Goal: Task Accomplishment & Management: Use online tool/utility

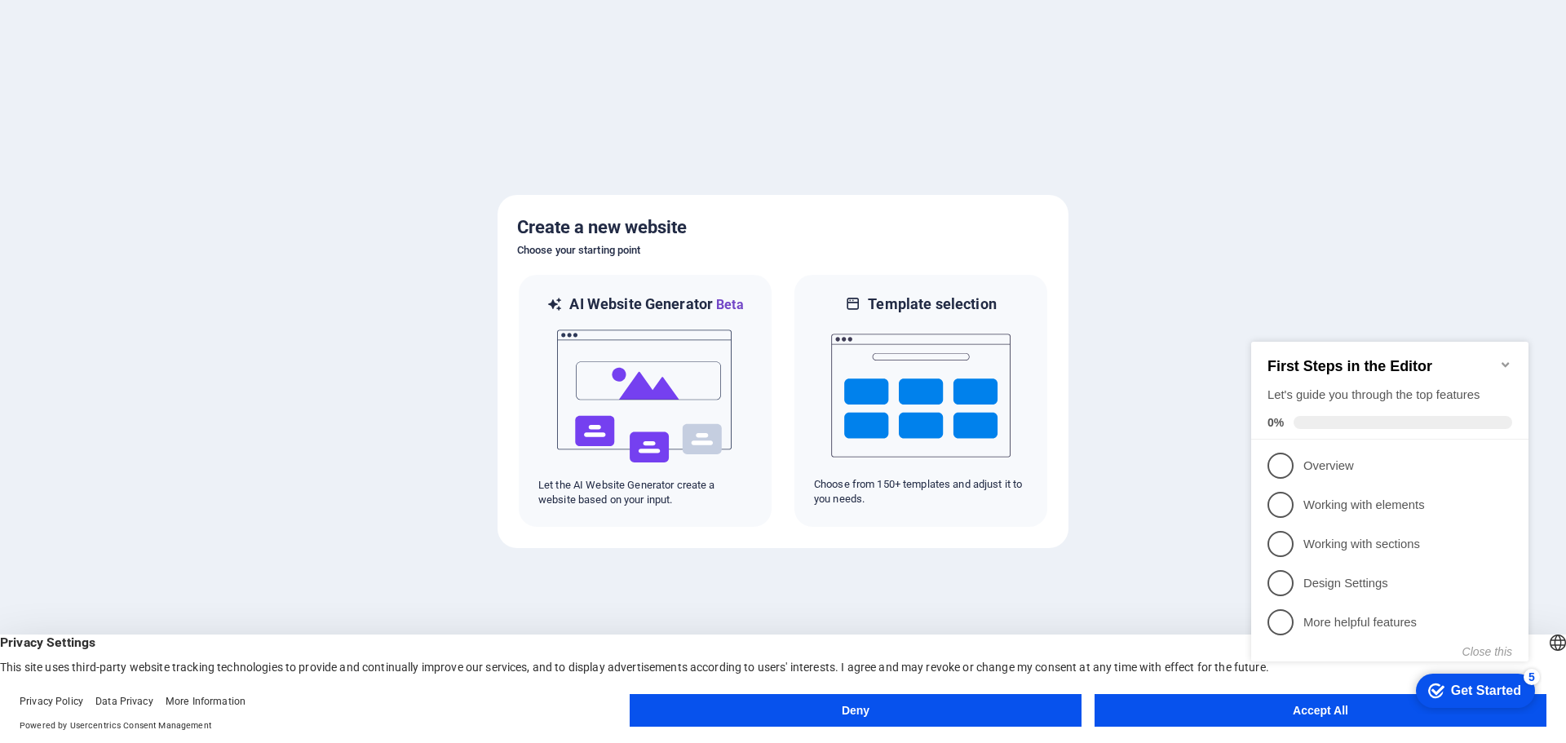
click at [989, 706] on button "Deny" at bounding box center [856, 710] width 452 height 33
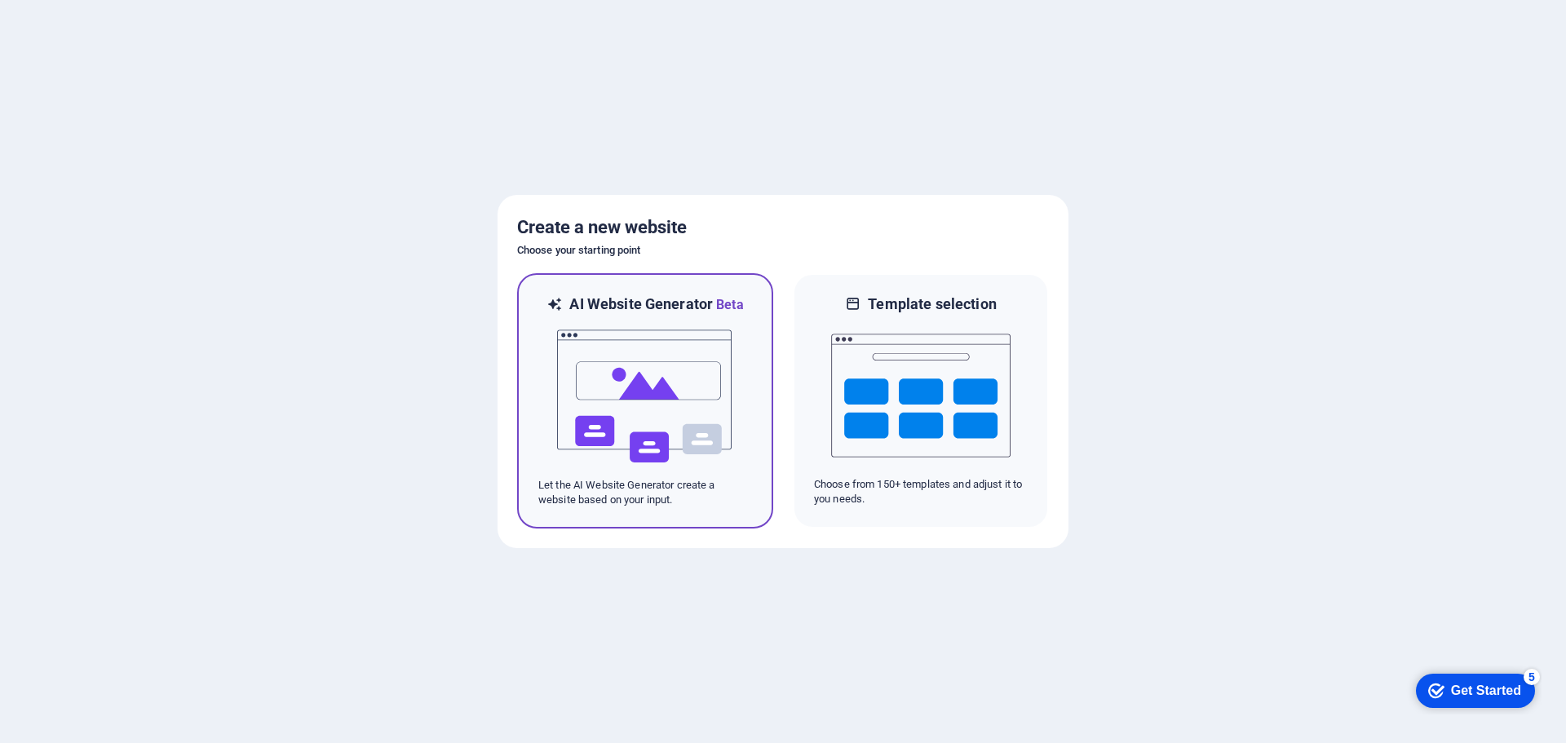
click at [653, 409] on img at bounding box center [644, 396] width 179 height 163
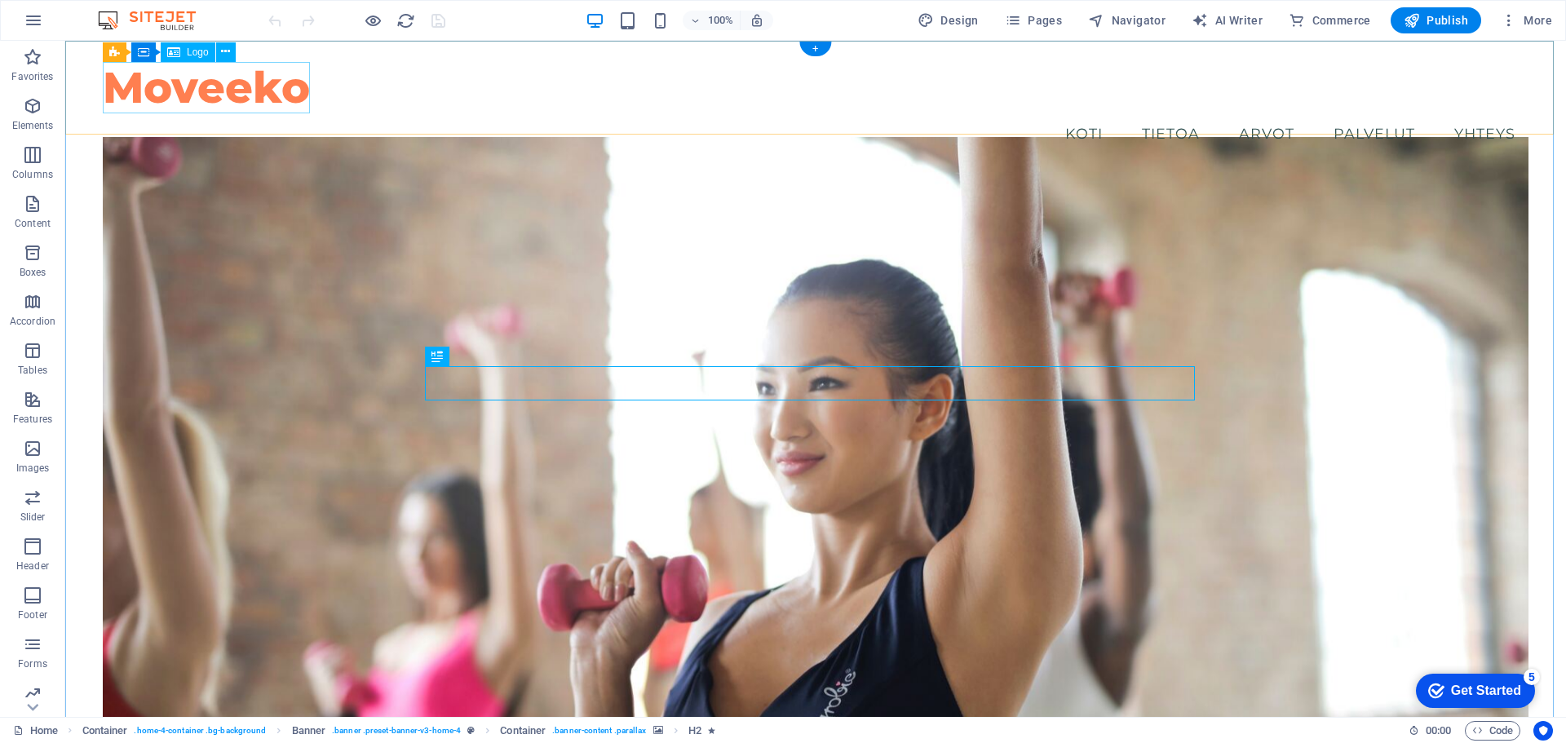
click at [267, 95] on div "Moveeko" at bounding box center [816, 87] width 1426 height 51
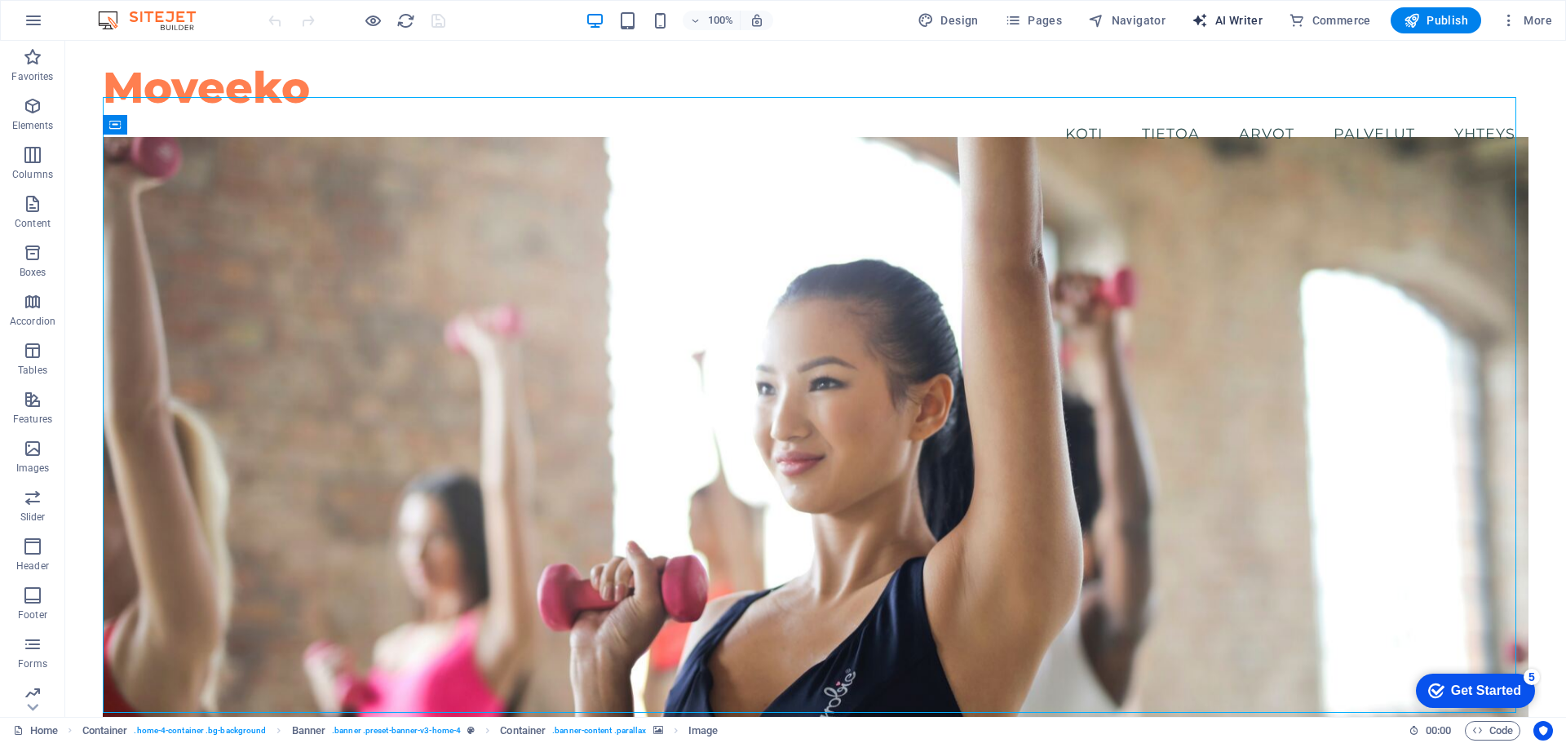
click at [1239, 24] on span "AI Writer" at bounding box center [1227, 20] width 71 height 16
select select "English"
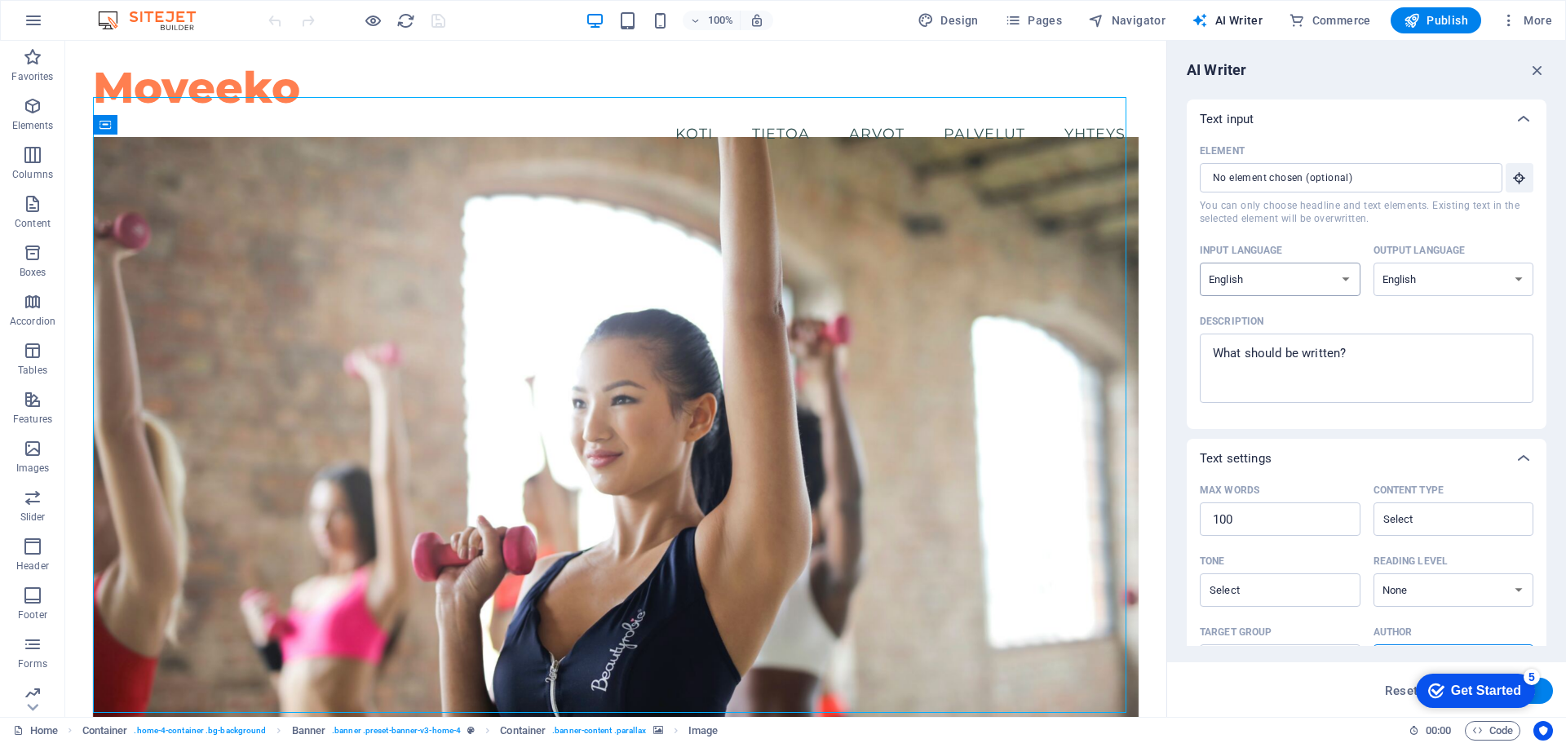
click at [1348, 281] on select "Albanian Arabic Armenian Awadhi Azerbaijani Bashkir Basque Belarusian Bengali B…" at bounding box center [1280, 279] width 161 height 33
click at [1347, 284] on select "Albanian Arabic Armenian Awadhi Azerbaijani Bashkir Basque Belarusian Bengali B…" at bounding box center [1280, 279] width 161 height 33
select select "Finnish"
click at [1200, 263] on select "Albanian Arabic Armenian Awadhi Azerbaijani Bashkir Basque Belarusian Bengali B…" at bounding box center [1280, 279] width 161 height 33
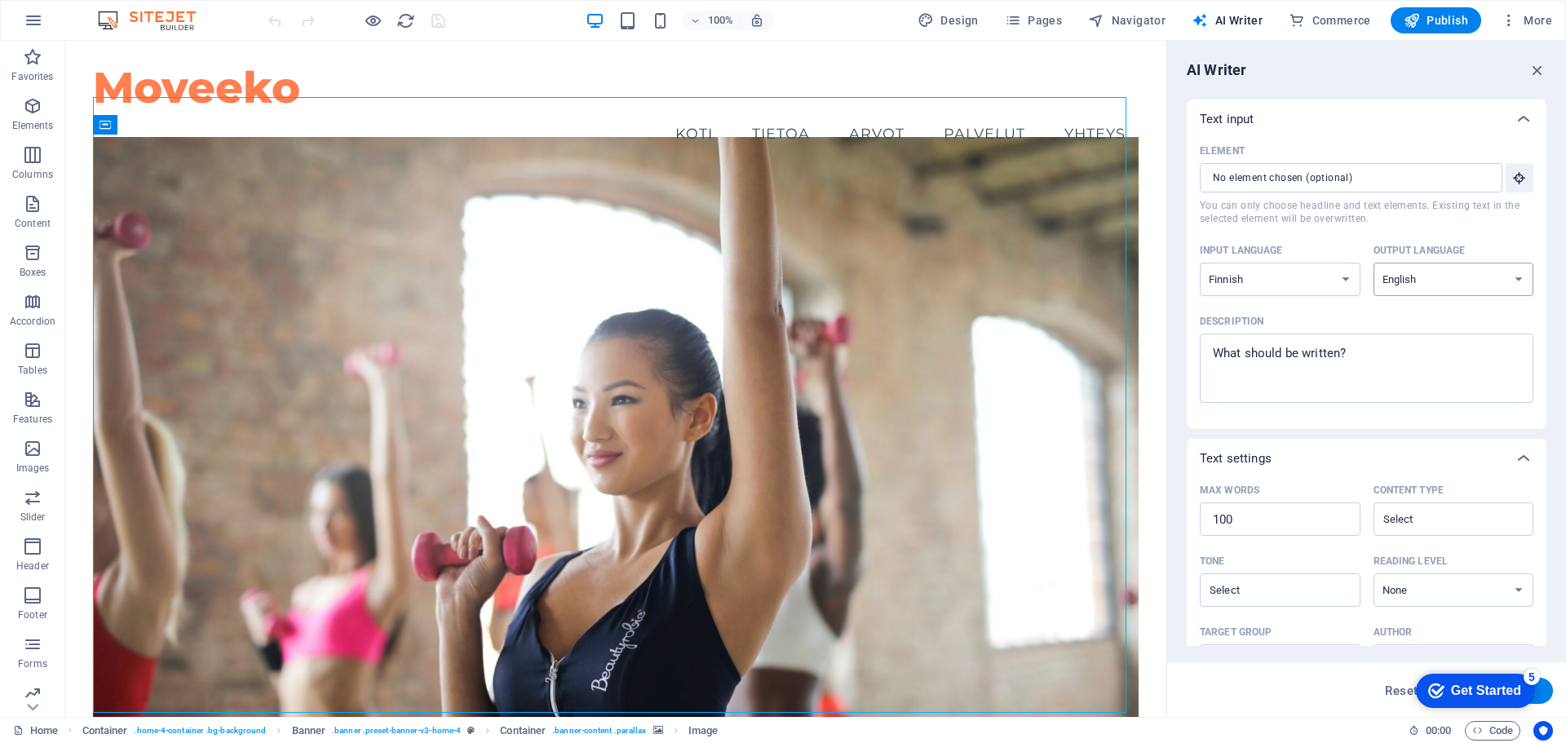
click at [1488, 277] on select "Albanian Arabic Armenian Awadhi Azerbaijani Bashkir Basque Belarusian Bengali B…" at bounding box center [1454, 279] width 161 height 33
select select "Finnish"
click at [1374, 263] on select "Albanian Arabic Armenian Awadhi Azerbaijani Bashkir Basque Belarusian Bengali B…" at bounding box center [1454, 279] width 161 height 33
click at [1347, 324] on div "Description" at bounding box center [1363, 321] width 327 height 24
click at [1347, 342] on textarea "Description x ​" at bounding box center [1366, 368] width 317 height 53
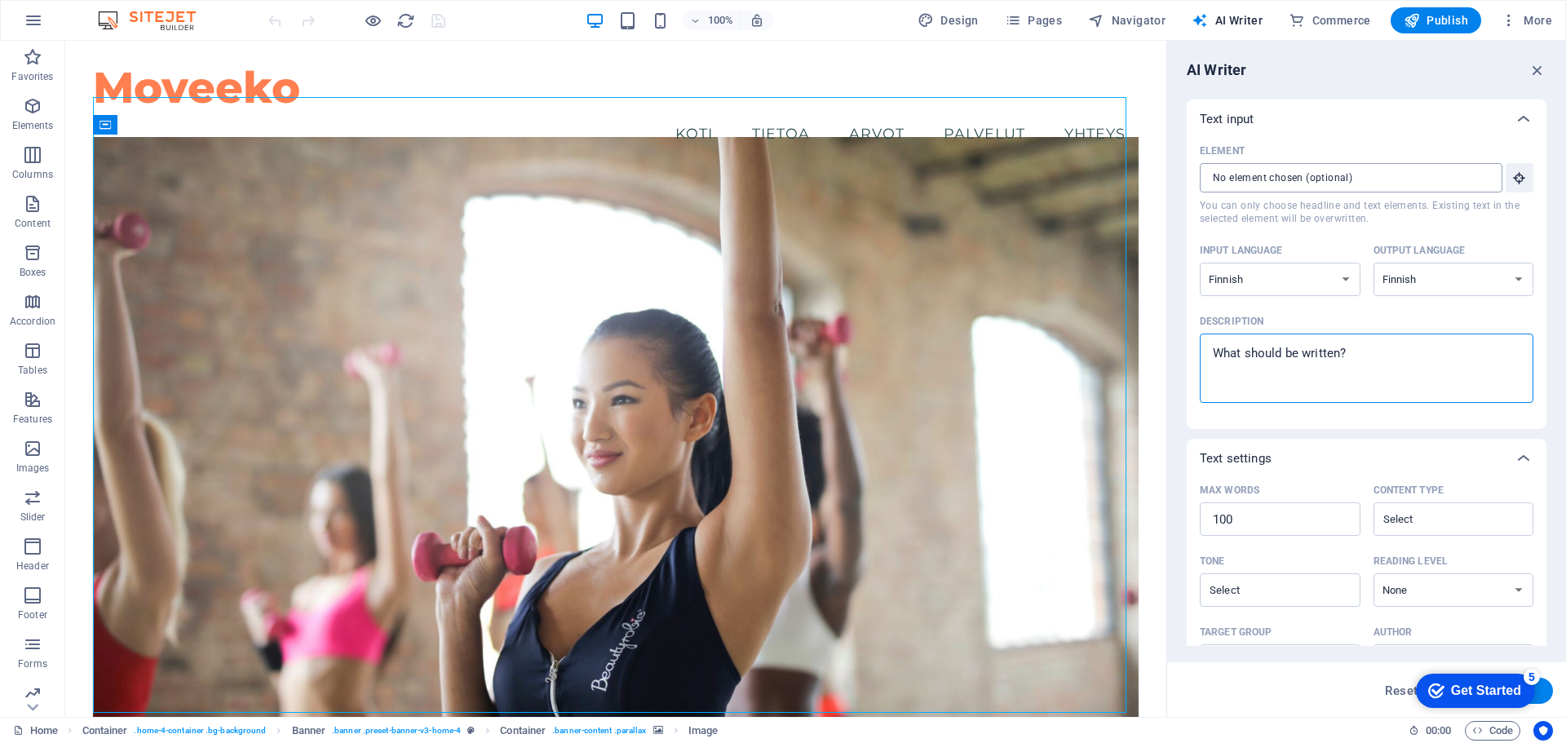
type textarea "x"
click at [1483, 183] on input "Element ​ You can only choose headline and text elements. Existing text in the …" at bounding box center [1345, 177] width 291 height 29
click at [949, 20] on span "Design" at bounding box center [948, 20] width 61 height 16
select select "px"
select select "200"
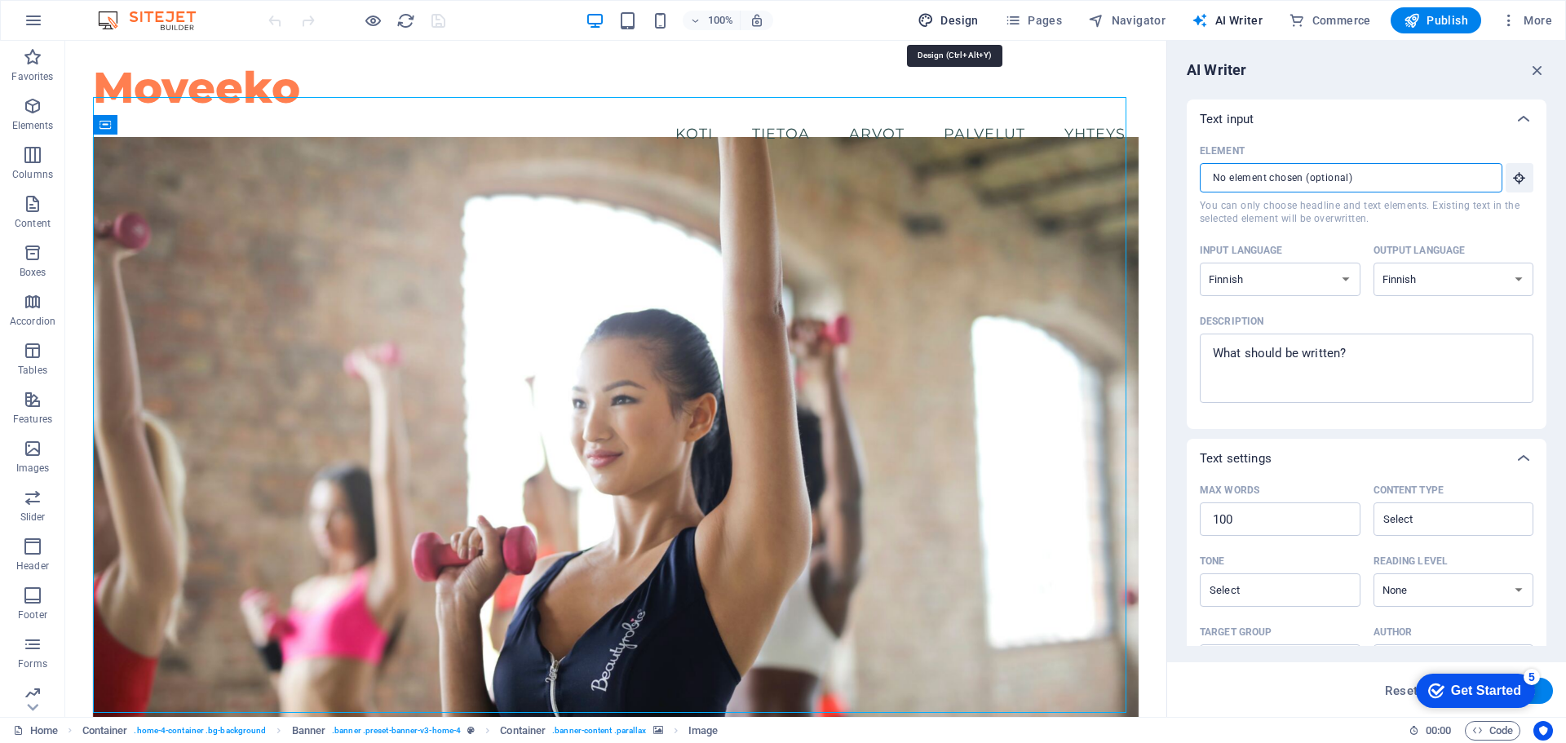
select select "px"
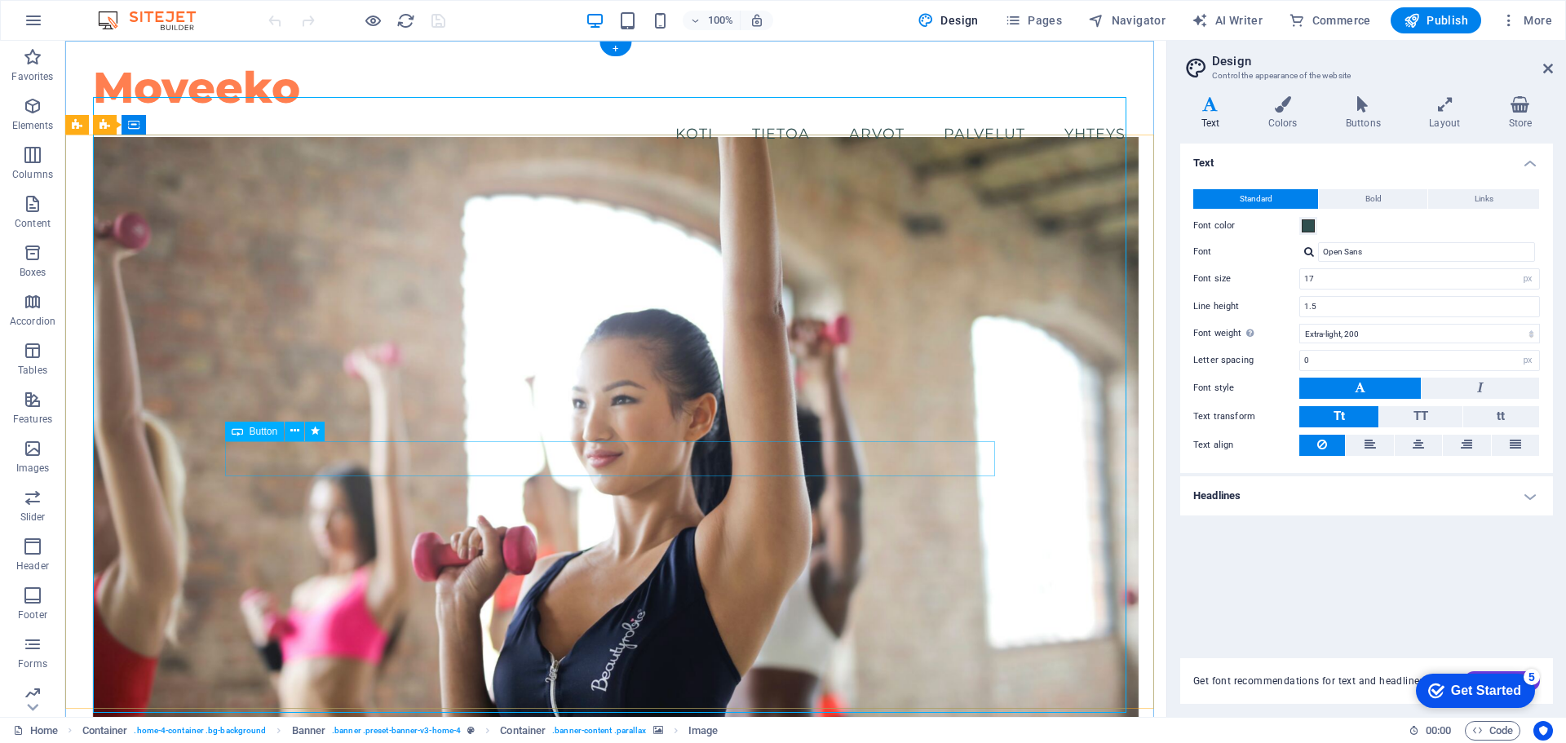
click at [930, 334] on figure at bounding box center [616, 445] width 1046 height 616
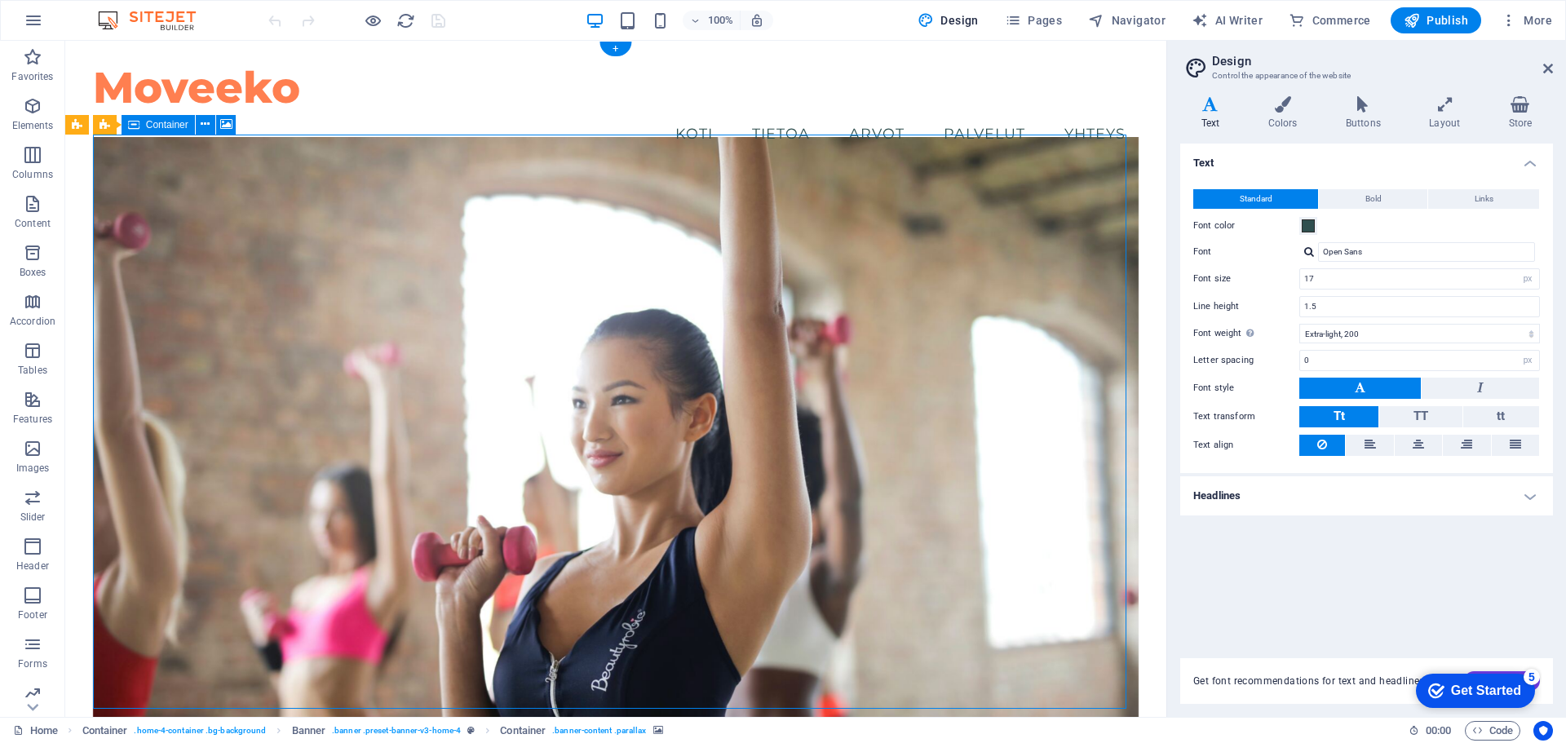
click at [930, 334] on figure at bounding box center [616, 445] width 1046 height 616
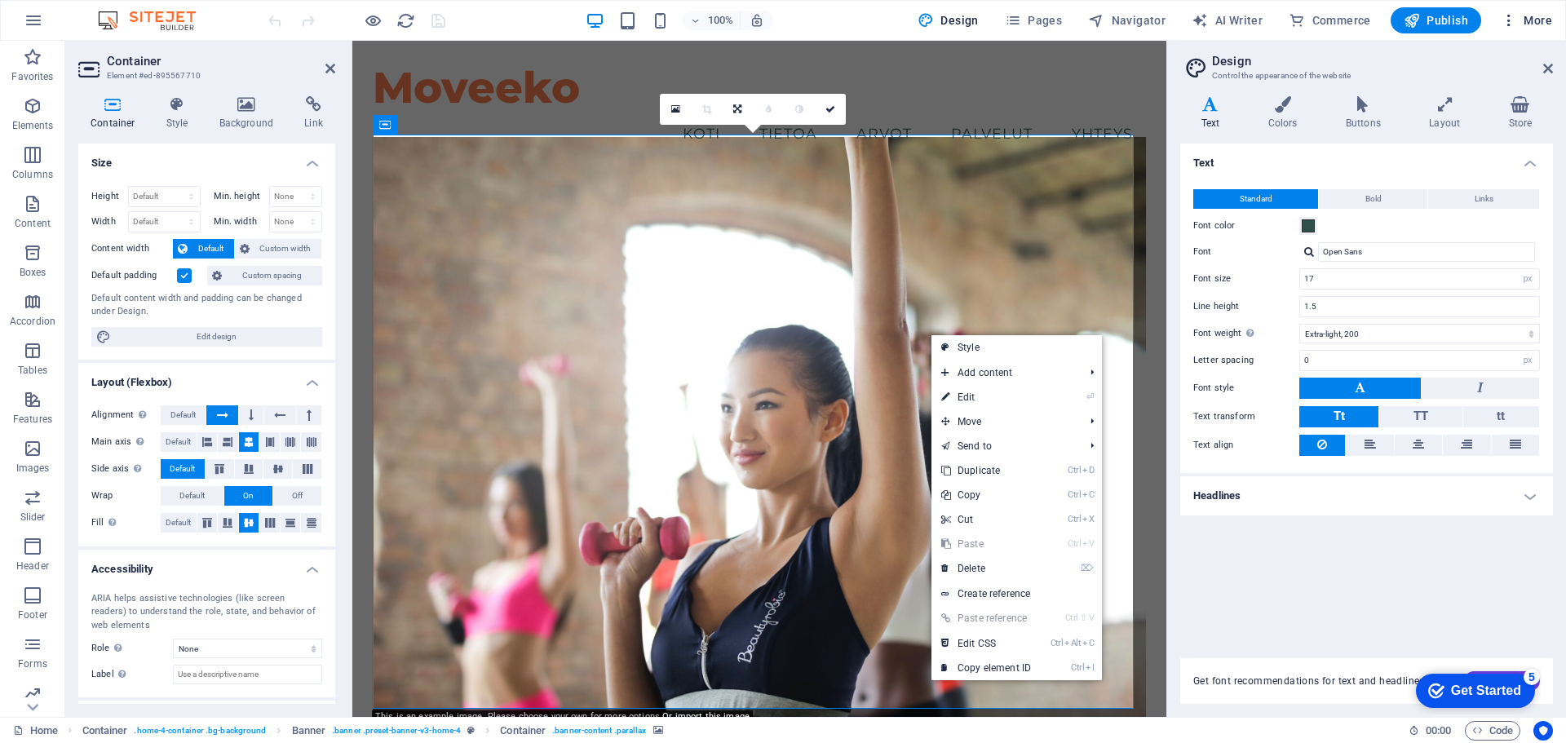
click at [1540, 20] on span "More" at bounding box center [1526, 20] width 51 height 16
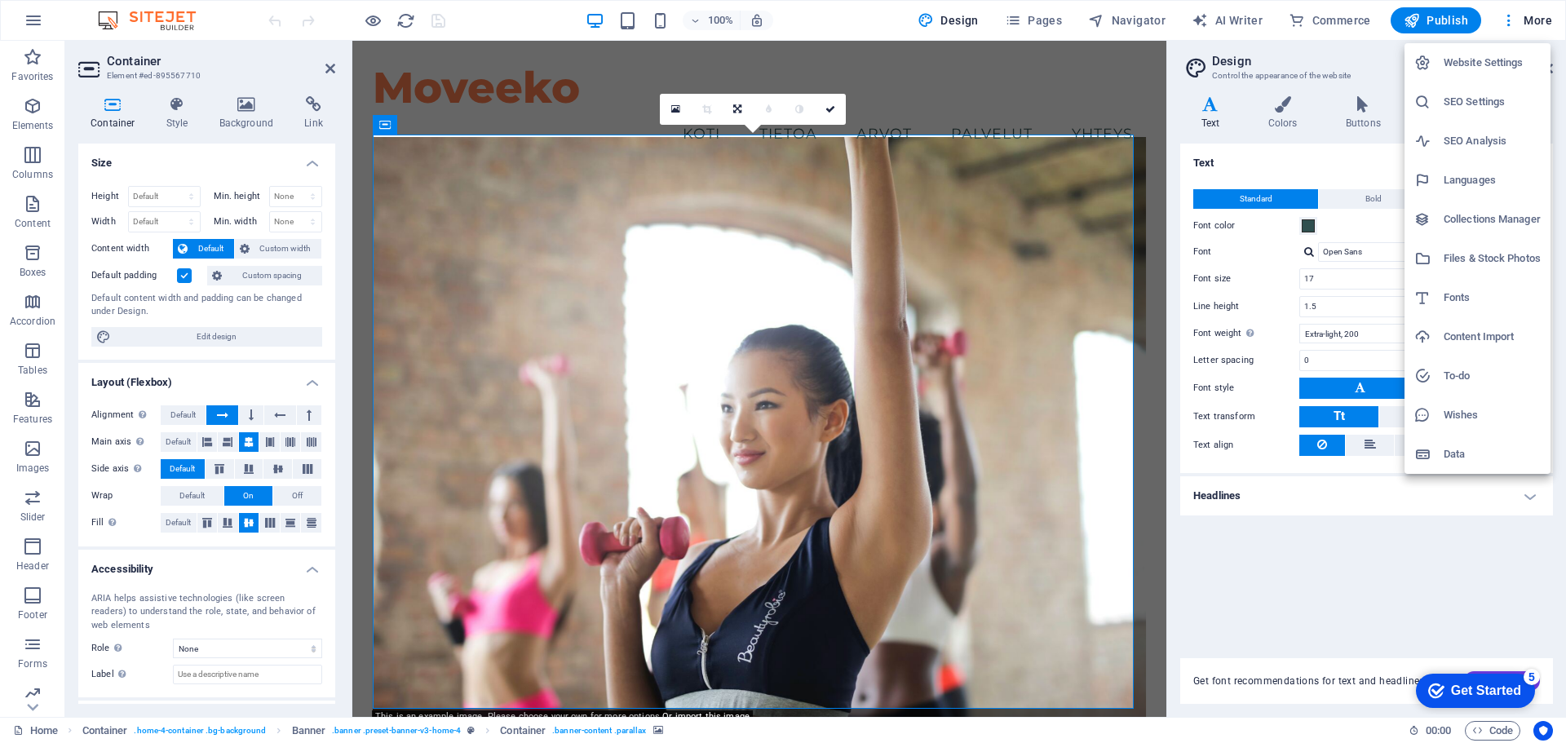
click at [1237, 612] on div at bounding box center [783, 371] width 1566 height 743
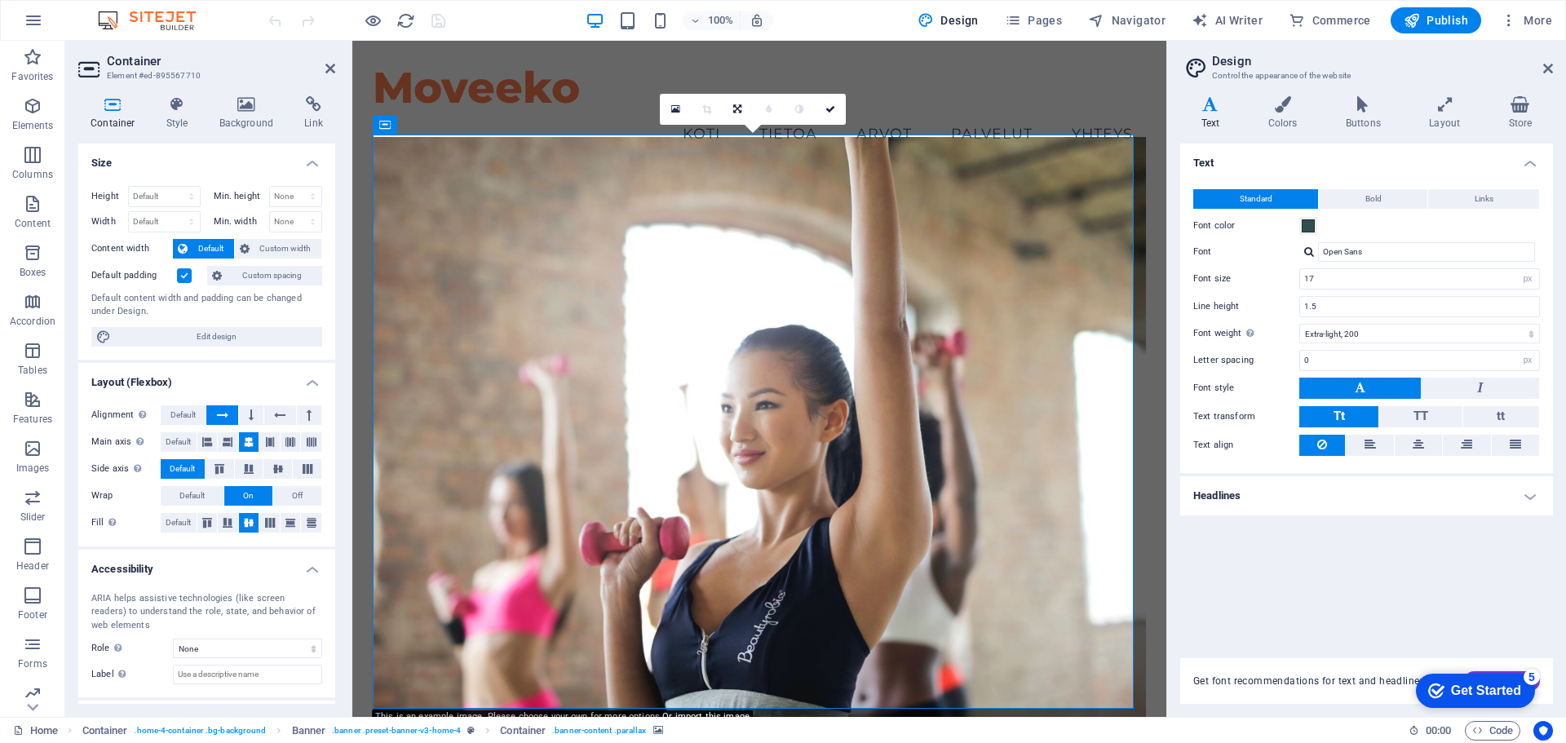
click at [1396, 652] on div "Get font recommendations for text and headlines. Generate" at bounding box center [1366, 671] width 373 height 65
drag, startPoint x: 1449, startPoint y: 691, endPoint x: 1310, endPoint y: 661, distance: 142.7
click html "checkmark Get Started 5 First Steps in the Editor Let's guide you through the t…"
click at [1489, 689] on div "Get Started" at bounding box center [1486, 690] width 70 height 15
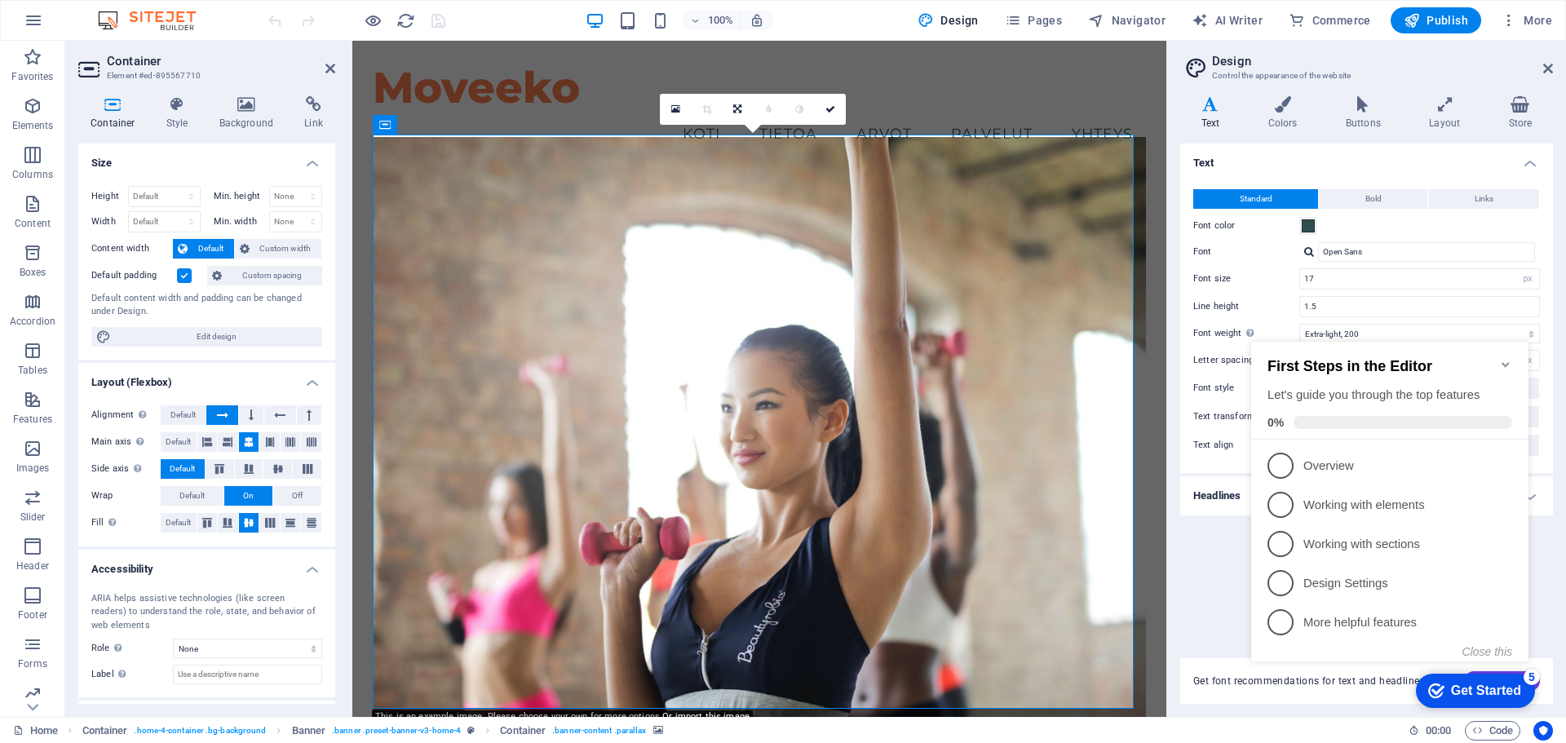
click at [1232, 607] on div "Text Standard Bold Links Font color Font Open Sans Font size 17 rem px Line hei…" at bounding box center [1366, 391] width 373 height 495
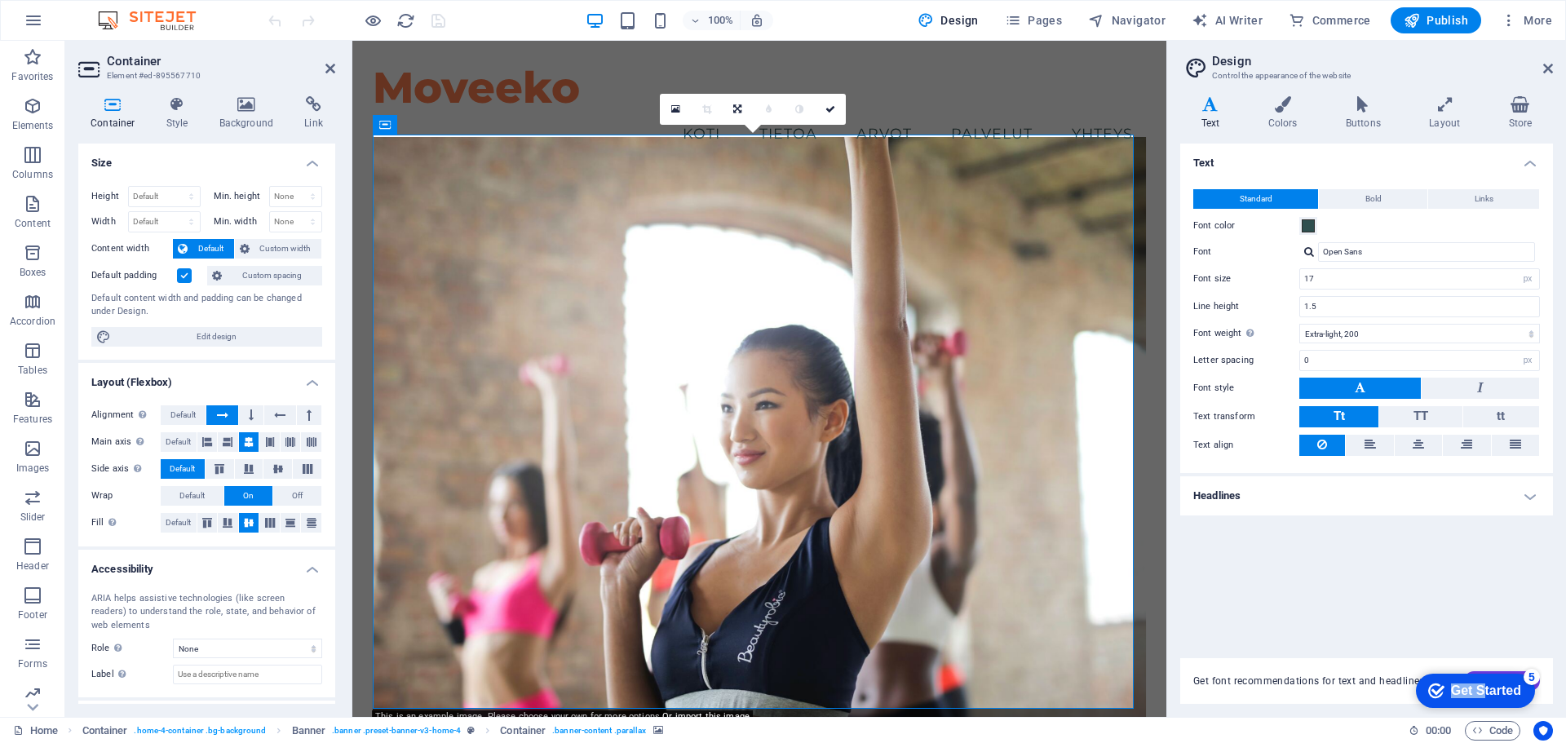
drag, startPoint x: 1482, startPoint y: 689, endPoint x: 1425, endPoint y: 590, distance: 114.7
click html "checkmark Get Started 5 First Steps in the Editor Let's guide you through the t…"
click at [1532, 674] on div "5" at bounding box center [1532, 677] width 16 height 16
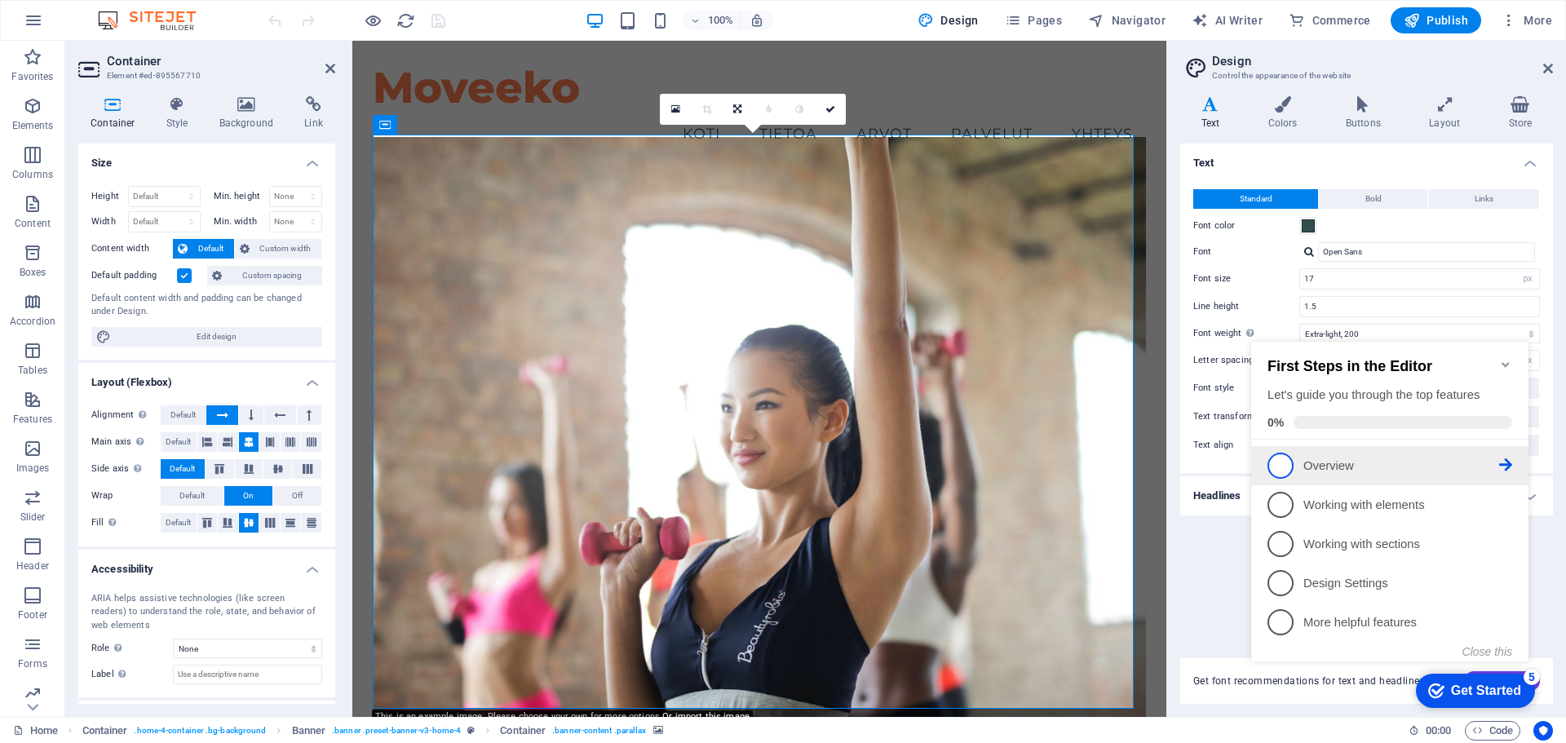
click at [1288, 453] on link "1 Overview - incomplete" at bounding box center [1389, 466] width 245 height 26
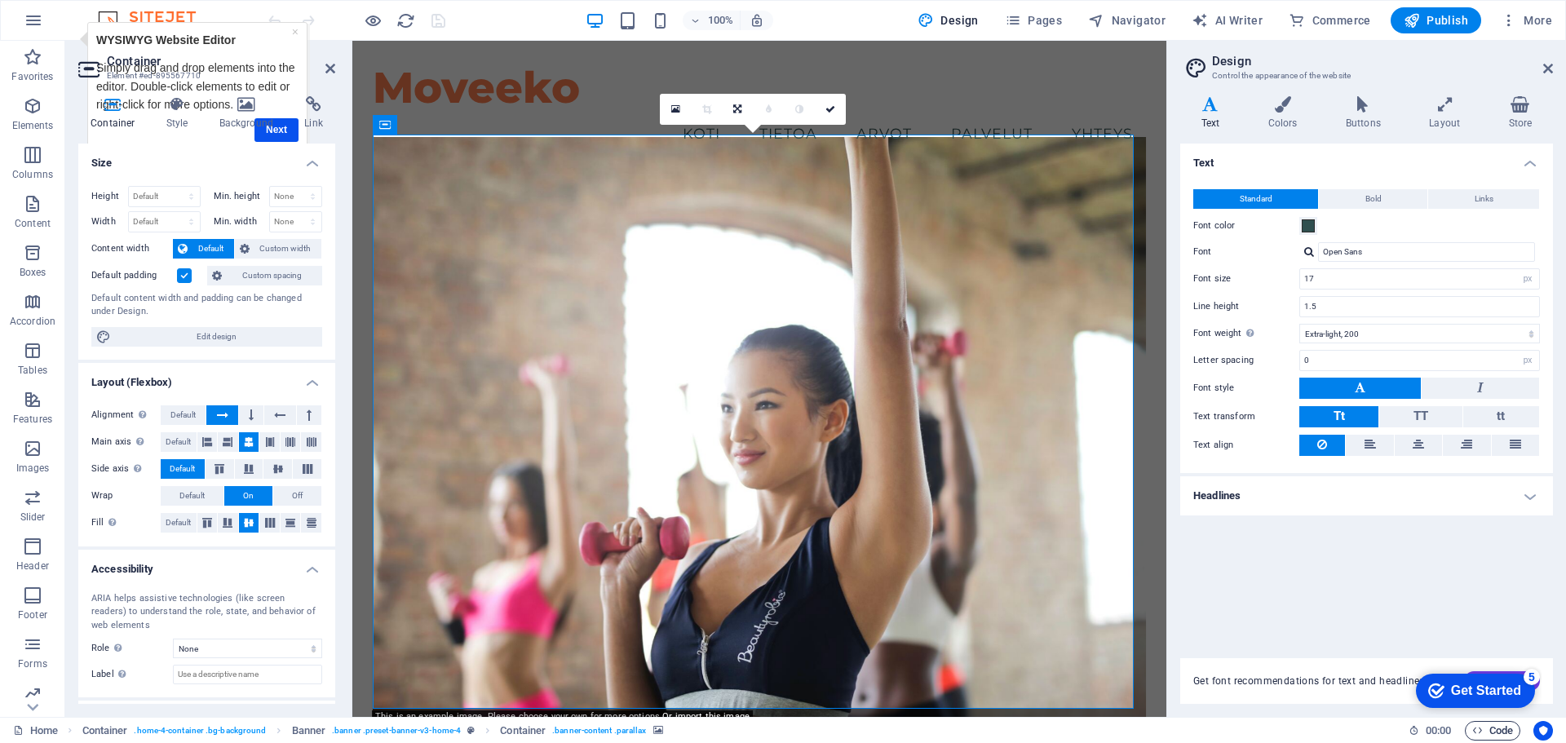
click at [1484, 730] on span "Code" at bounding box center [1492, 731] width 41 height 20
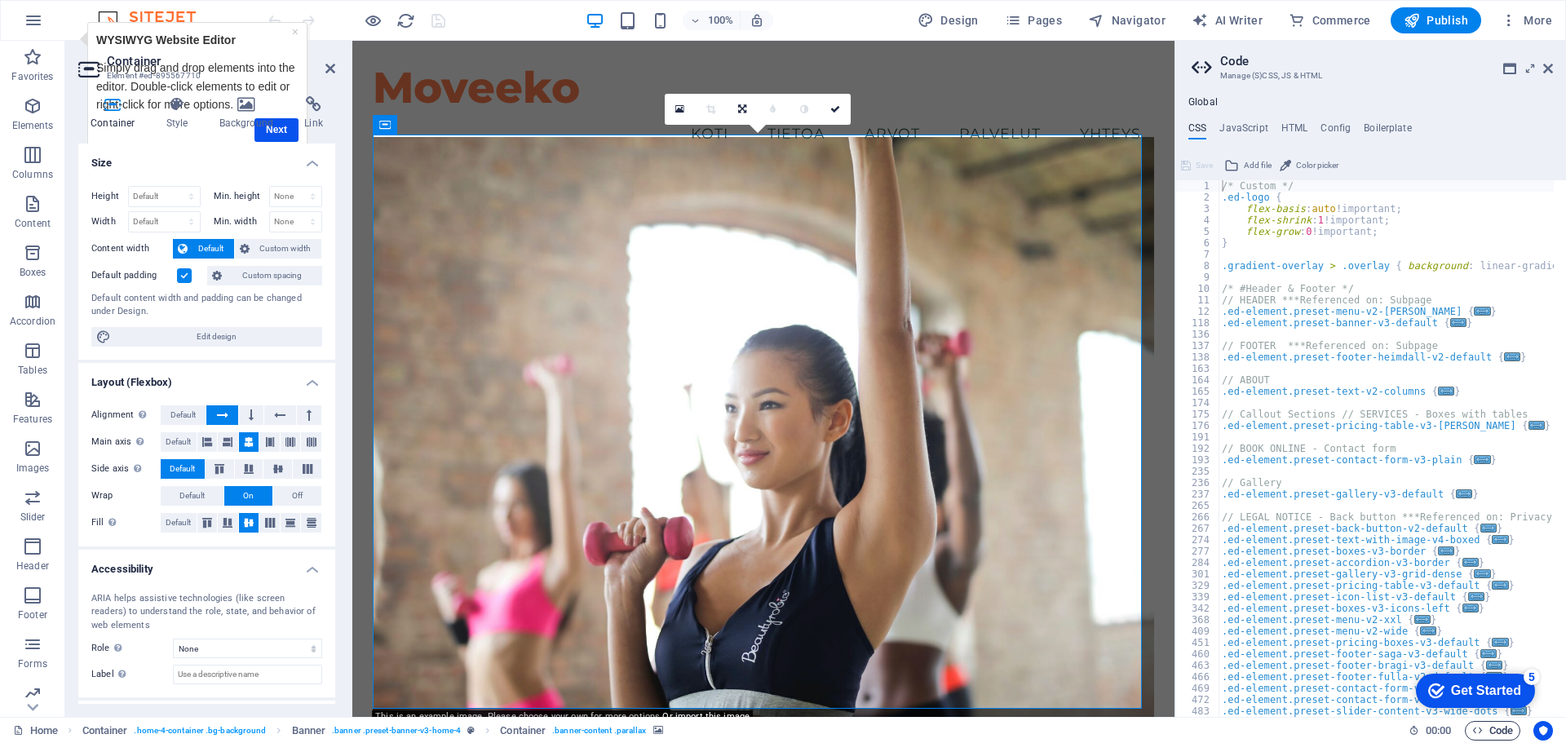
click at [1484, 730] on span "Code" at bounding box center [1492, 731] width 41 height 20
click at [1550, 64] on icon at bounding box center [1548, 68] width 10 height 13
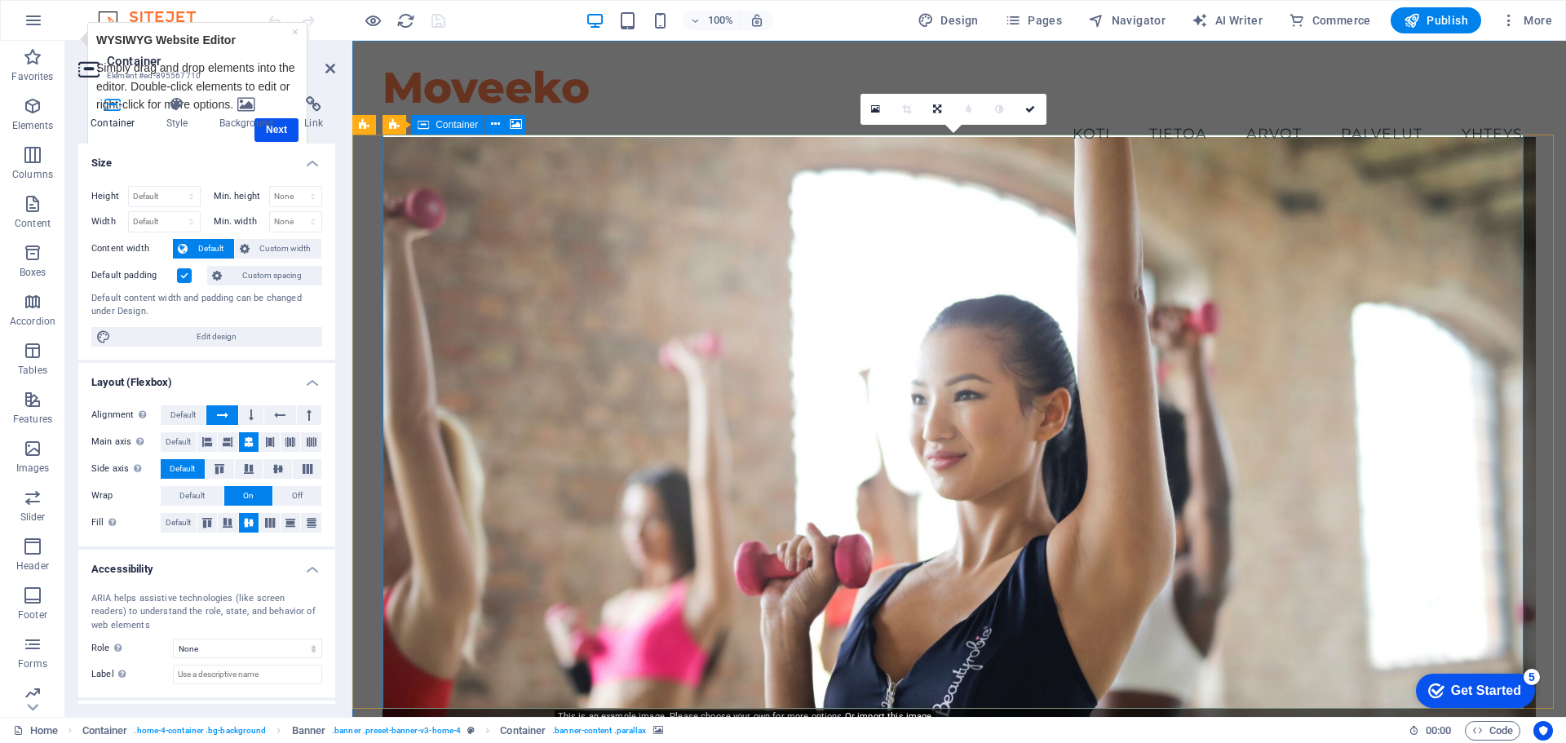
click at [643, 284] on figure at bounding box center [959, 445] width 1153 height 616
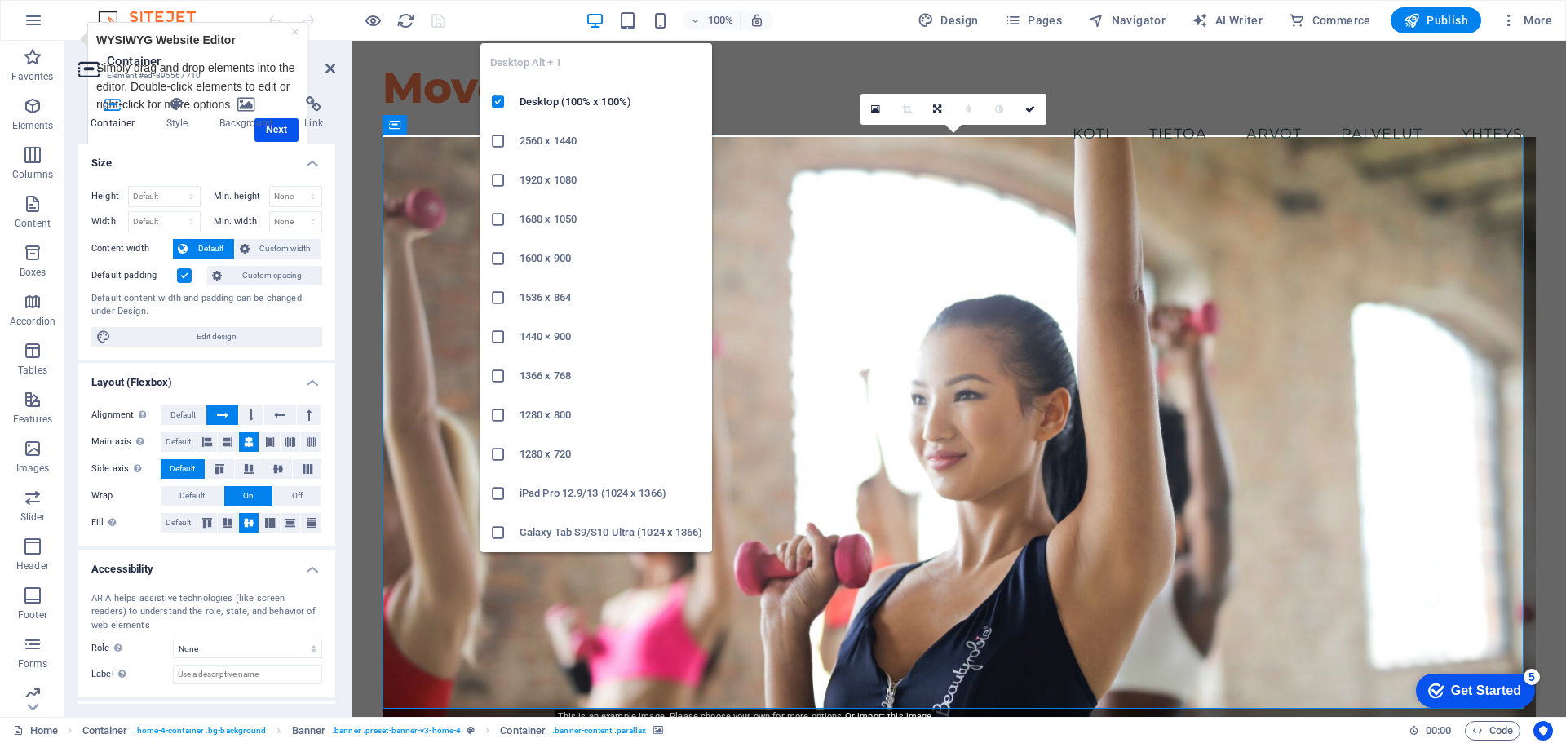
click at [502, 184] on icon at bounding box center [498, 180] width 16 height 16
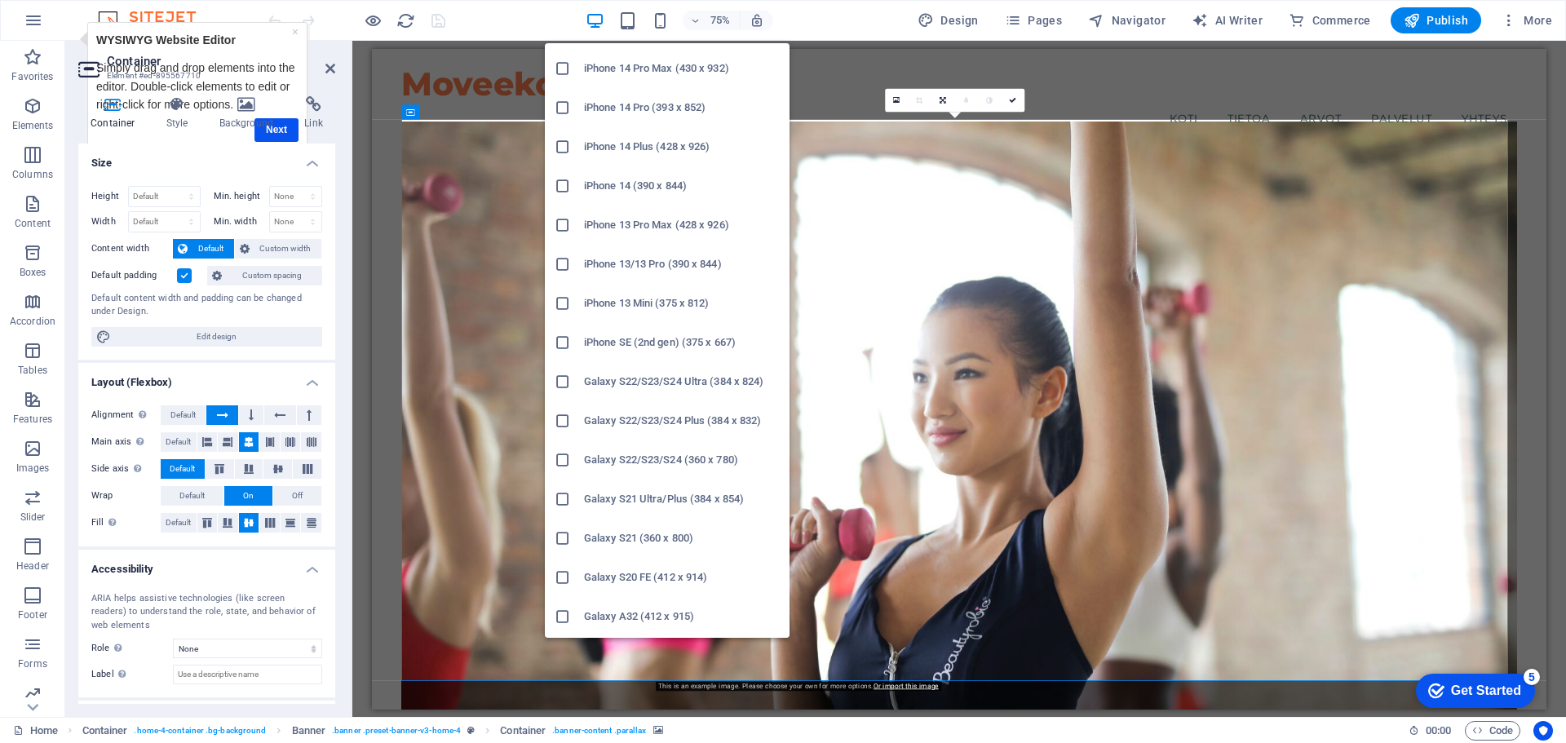
scroll to position [263, 0]
click at [564, 467] on icon at bounding box center [563, 465] width 16 height 16
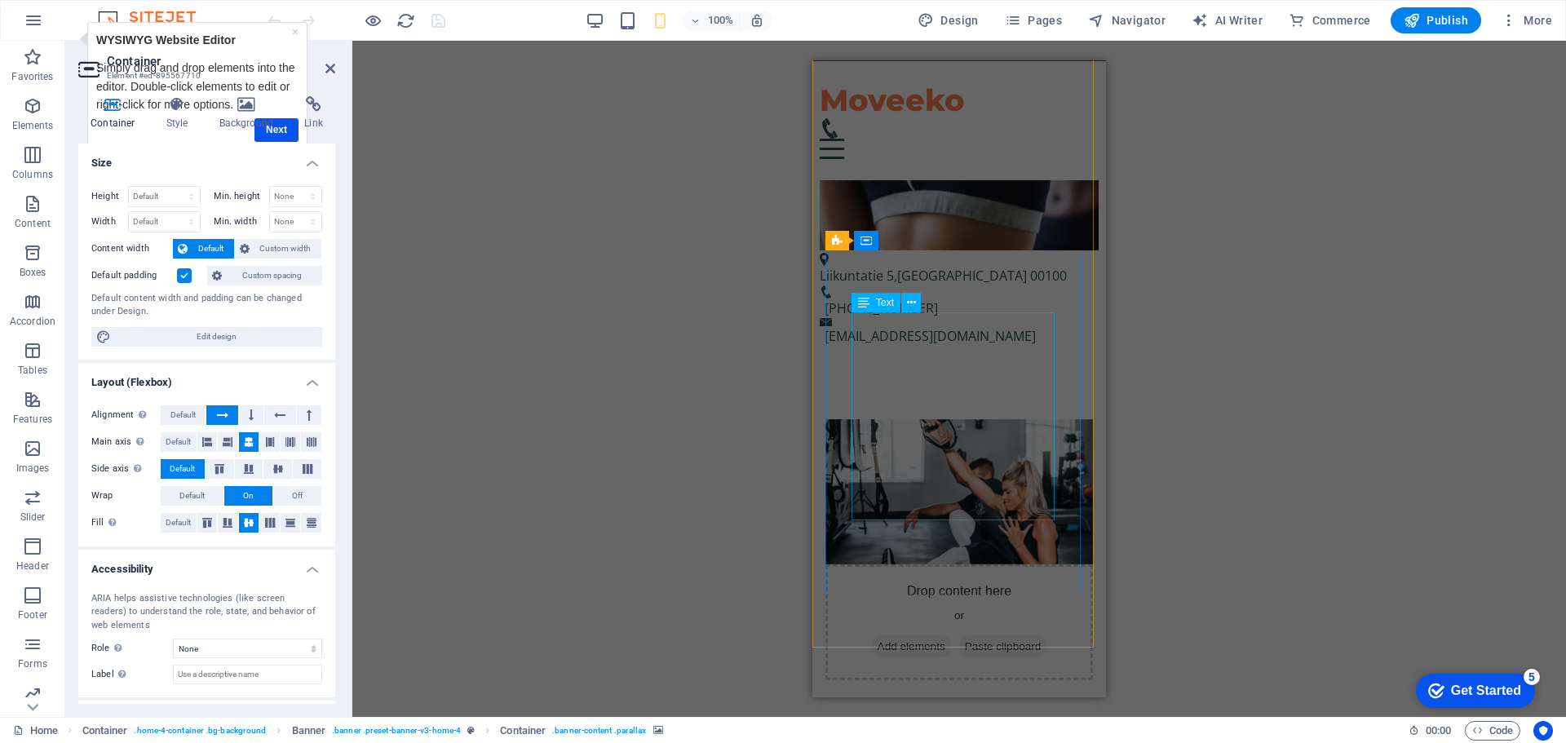
scroll to position [630, 0]
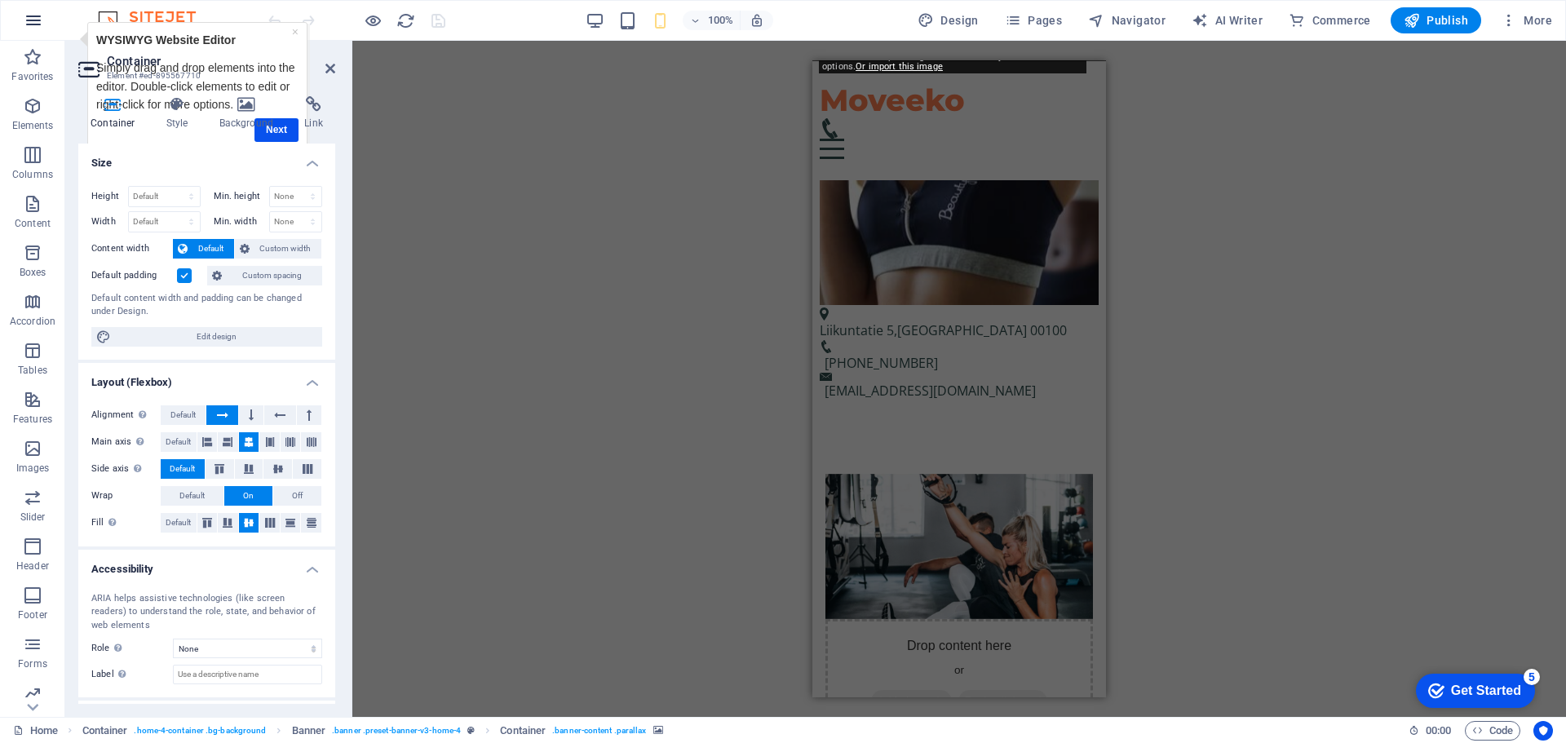
click at [35, 14] on icon "button" at bounding box center [34, 21] width 20 height 20
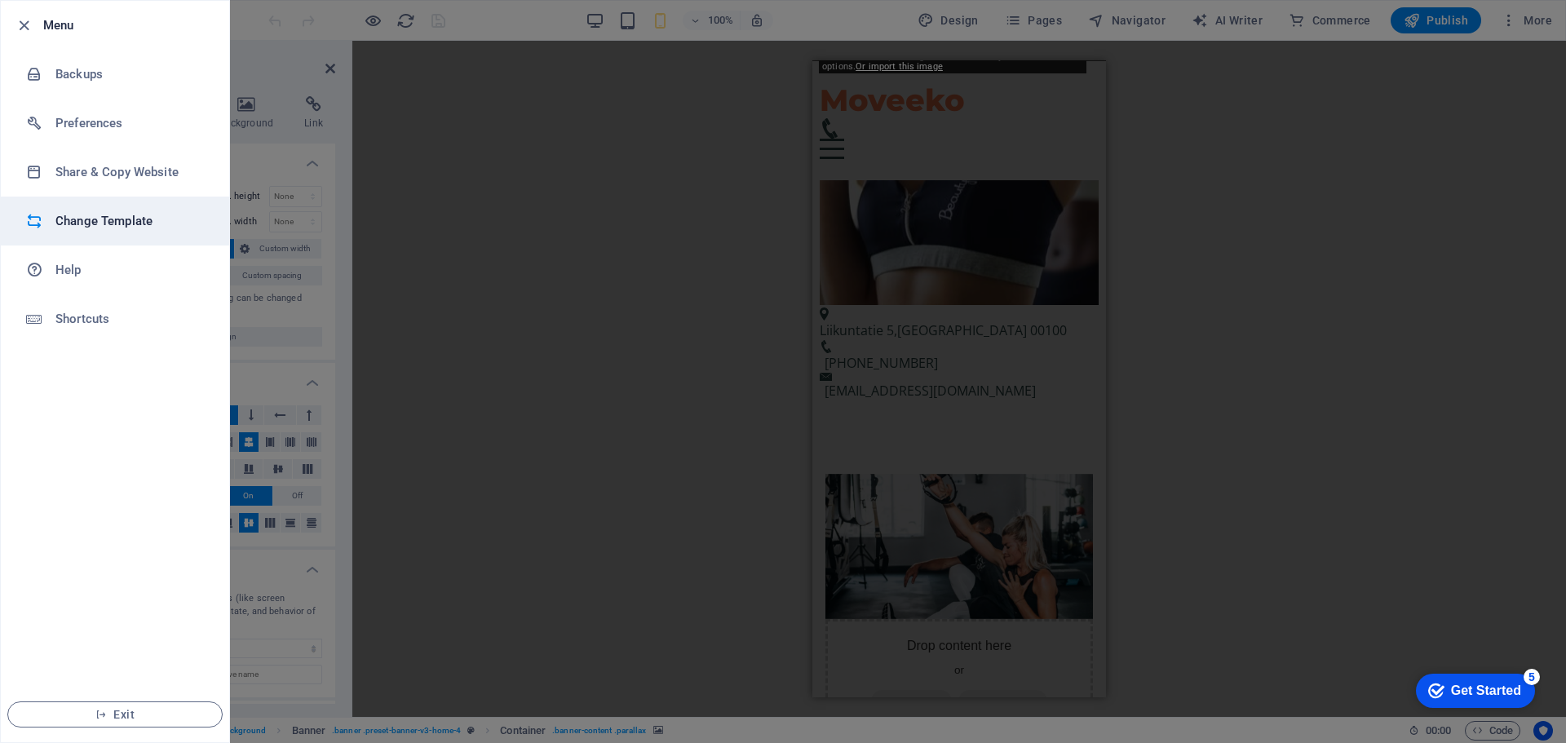
click at [98, 219] on h6 "Change Template" at bounding box center [130, 221] width 151 height 20
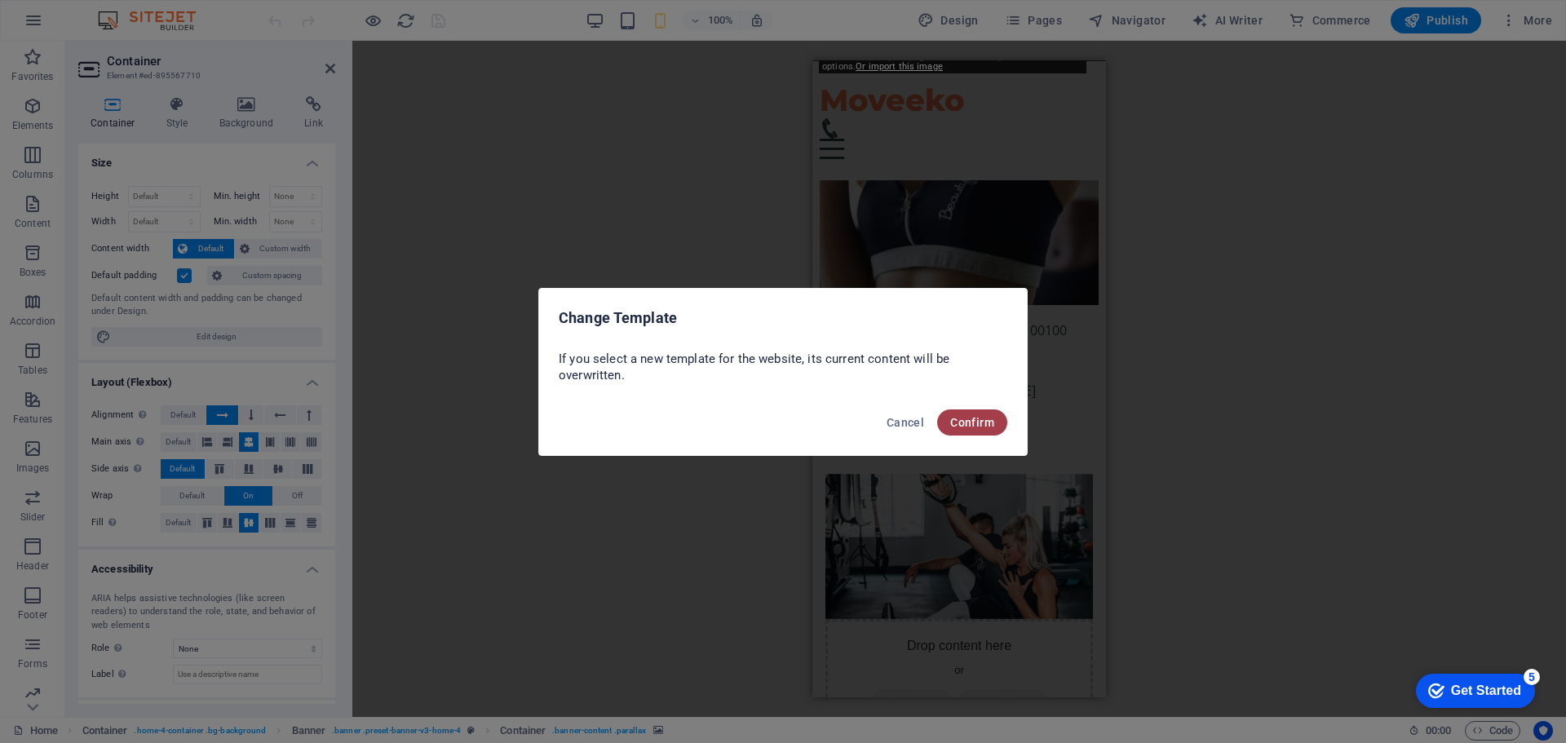
click at [975, 424] on span "Confirm" at bounding box center [972, 422] width 44 height 13
